Goal: Task Accomplishment & Management: Manage account settings

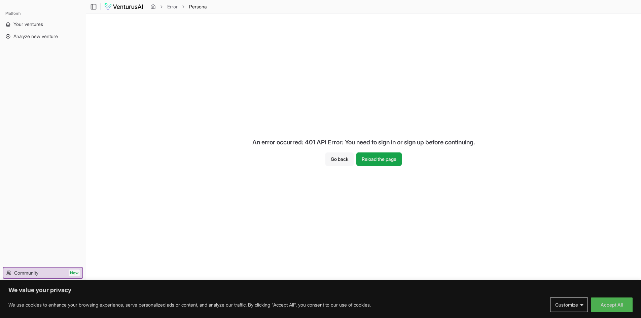
click at [335, 161] on button "Go back" at bounding box center [340, 158] width 28 height 13
click at [373, 159] on button "Reload the page" at bounding box center [378, 158] width 45 height 13
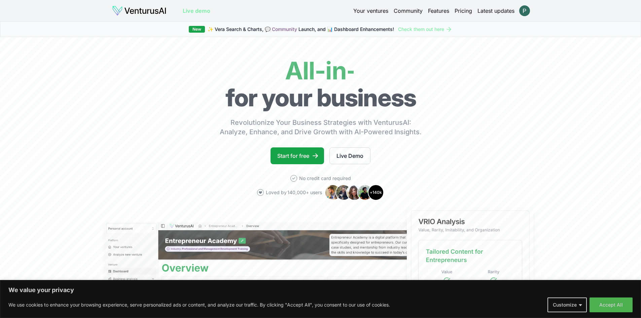
click at [526, 11] on html "We value your privacy We use cookies to enhance your browsing experience, serve…" at bounding box center [320, 159] width 641 height 318
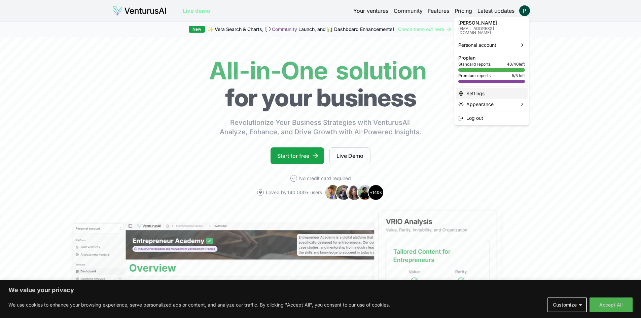
click at [491, 89] on div "Settings" at bounding box center [492, 93] width 72 height 11
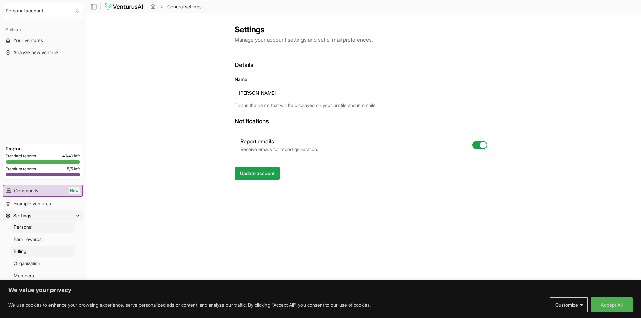
click at [26, 251] on span "Billing" at bounding box center [20, 251] width 12 height 7
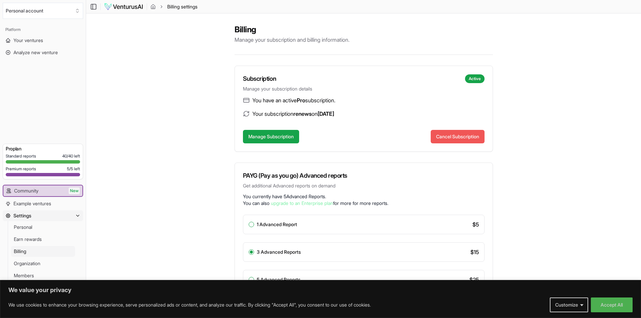
click at [459, 137] on button "Cancel Subscription" at bounding box center [458, 136] width 54 height 13
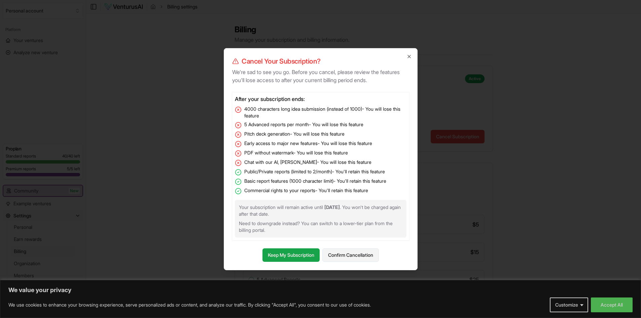
click at [346, 255] on button "Confirm Cancellation" at bounding box center [350, 254] width 57 height 13
